Goal: Task Accomplishment & Management: Use online tool/utility

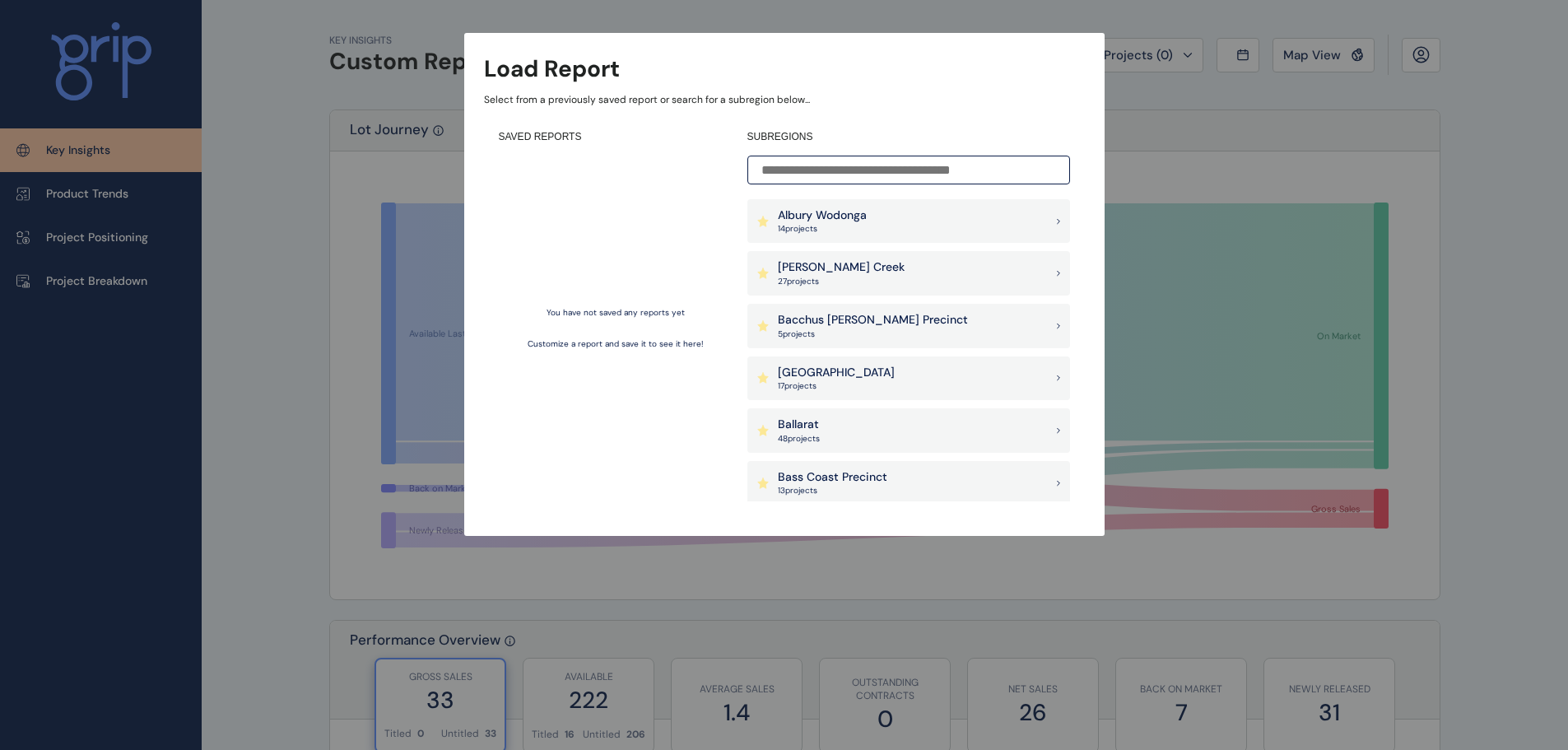
click at [880, 167] on input at bounding box center [909, 170] width 323 height 29
type input "*"
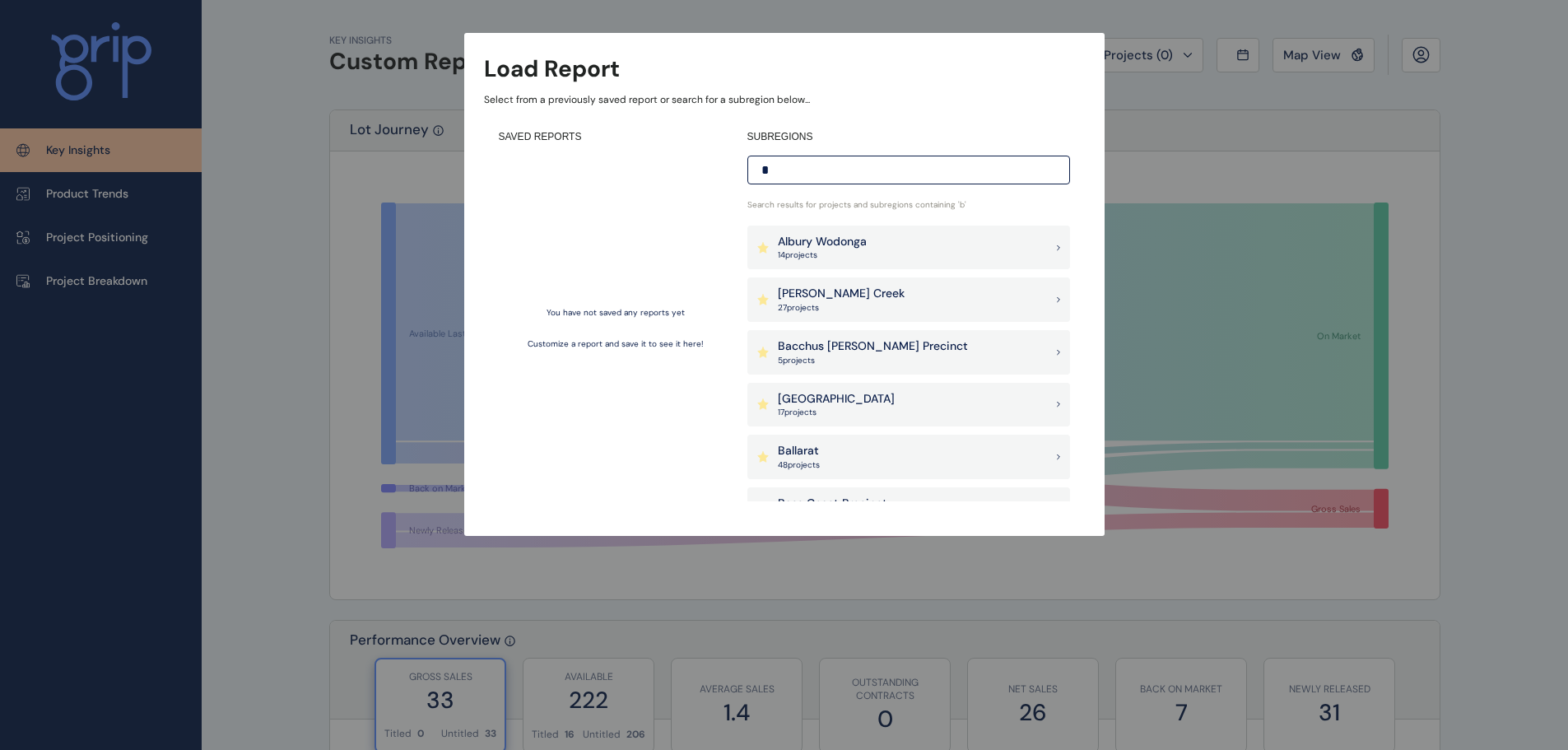
drag, startPoint x: 734, startPoint y: 183, endPoint x: 698, endPoint y: 179, distance: 36.2
click at [708, 182] on div "SAVED REPORTS You have not saved any reports yet Customize a report and save it…" at bounding box center [785, 316] width 601 height 401
